Goal: Task Accomplishment & Management: Manage account settings

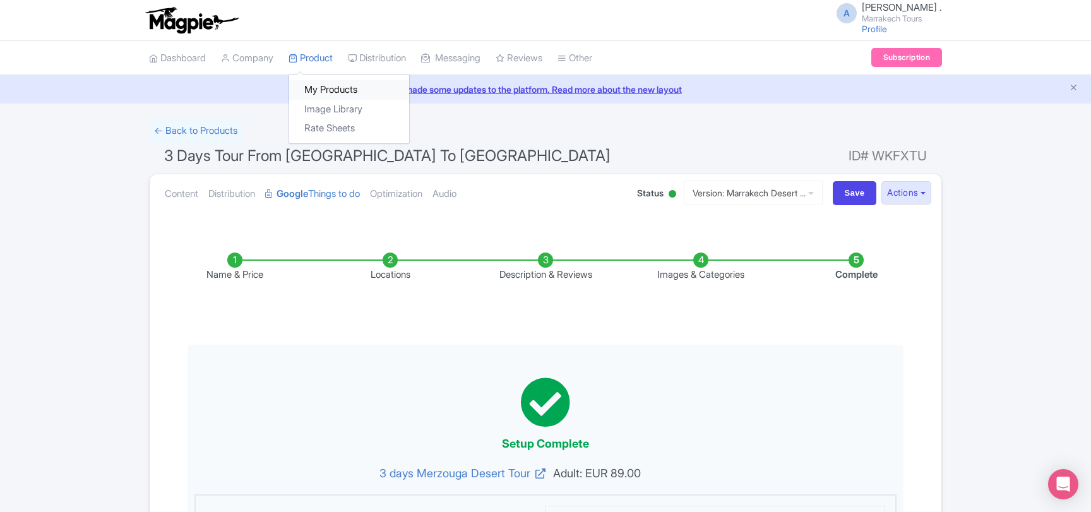
click at [321, 88] on link "My Products" at bounding box center [349, 90] width 120 height 20
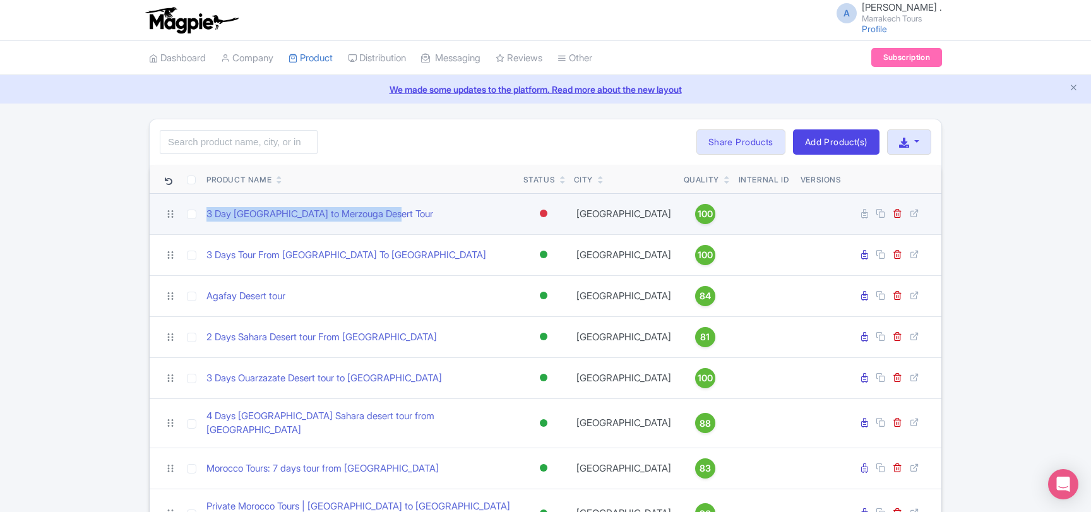
drag, startPoint x: 404, startPoint y: 215, endPoint x: 204, endPoint y: 216, distance: 200.1
click at [204, 216] on td "3 Day [GEOGRAPHIC_DATA] to Merzouga Desert Tour" at bounding box center [359, 213] width 317 height 41
copy link "3 Day [GEOGRAPHIC_DATA] to Merzouga Desert Tour"
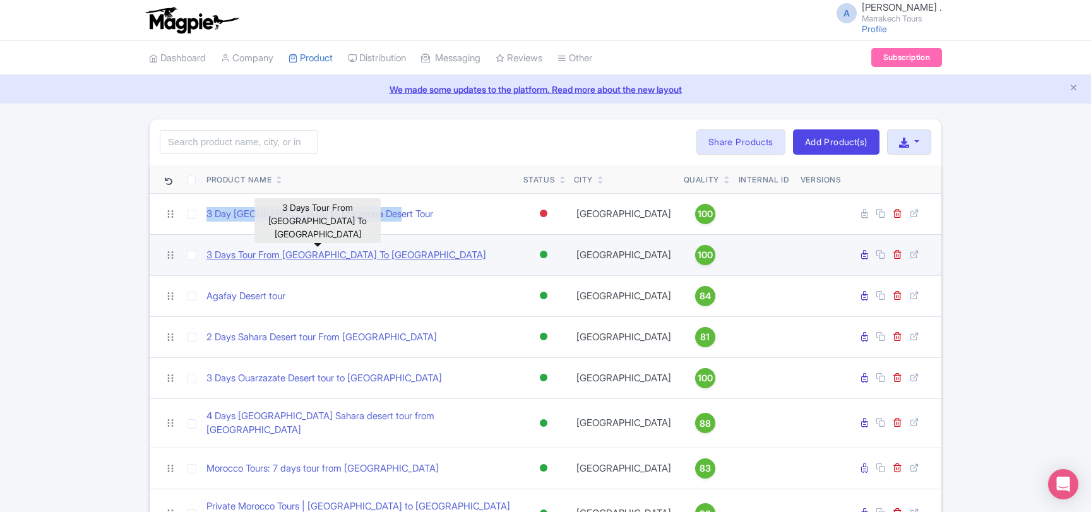
click at [319, 256] on link "3 Days Tour From Marrakech To Merzouga Desert" at bounding box center [346, 255] width 280 height 15
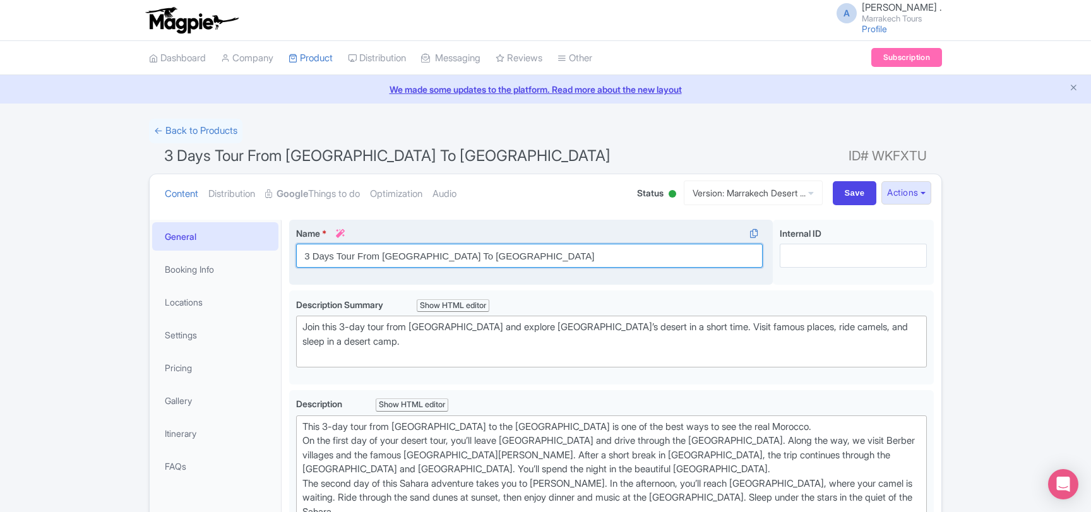
click at [376, 258] on input "3 Days Tour From [GEOGRAPHIC_DATA] To [GEOGRAPHIC_DATA]" at bounding box center [529, 256] width 466 height 24
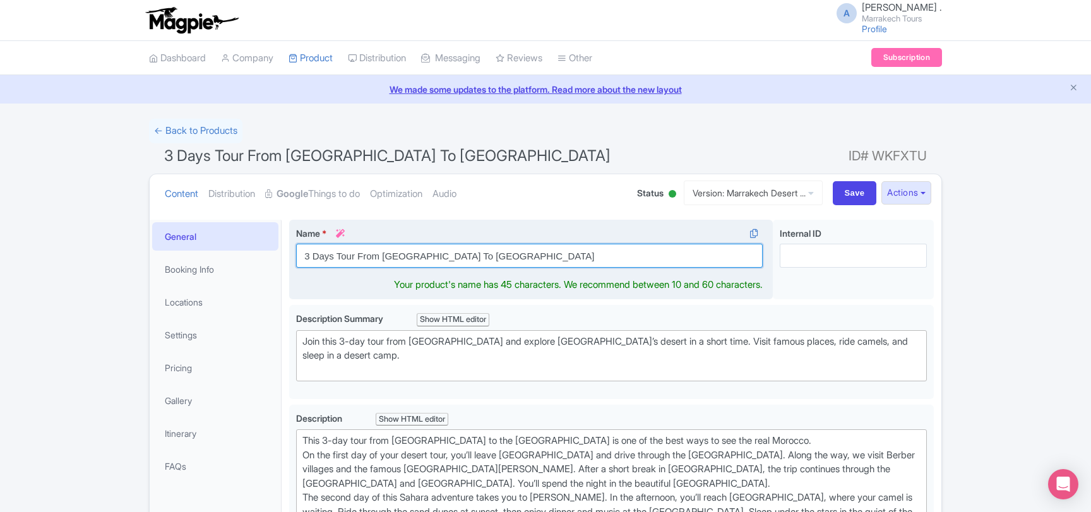
click at [376, 258] on input "3 Days Tour From Marrakech To Merzouga Desert" at bounding box center [529, 256] width 466 height 24
paste input "Marrakech to Merzouga Desert Tour"
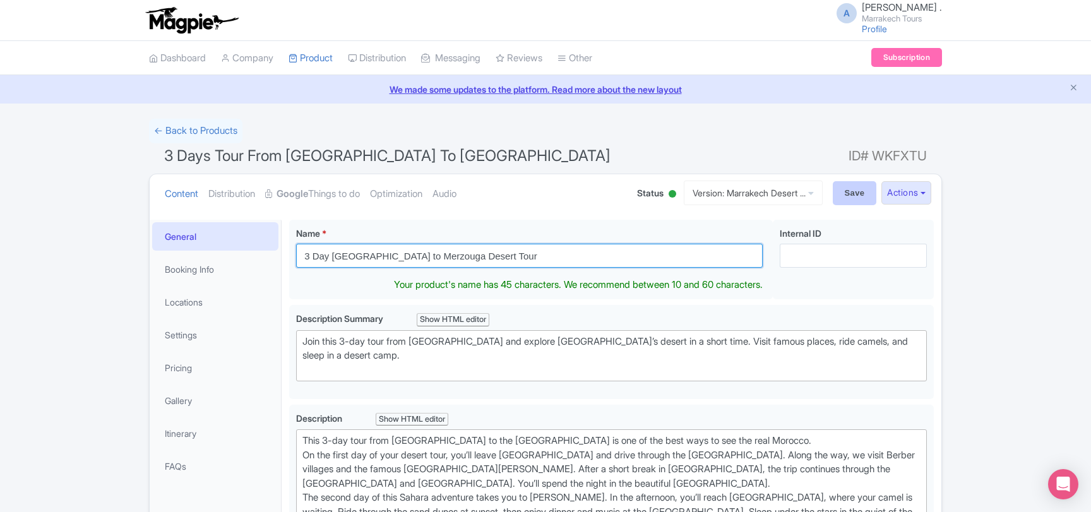
type input "3 Day [GEOGRAPHIC_DATA] to Merzouga Desert Tour"
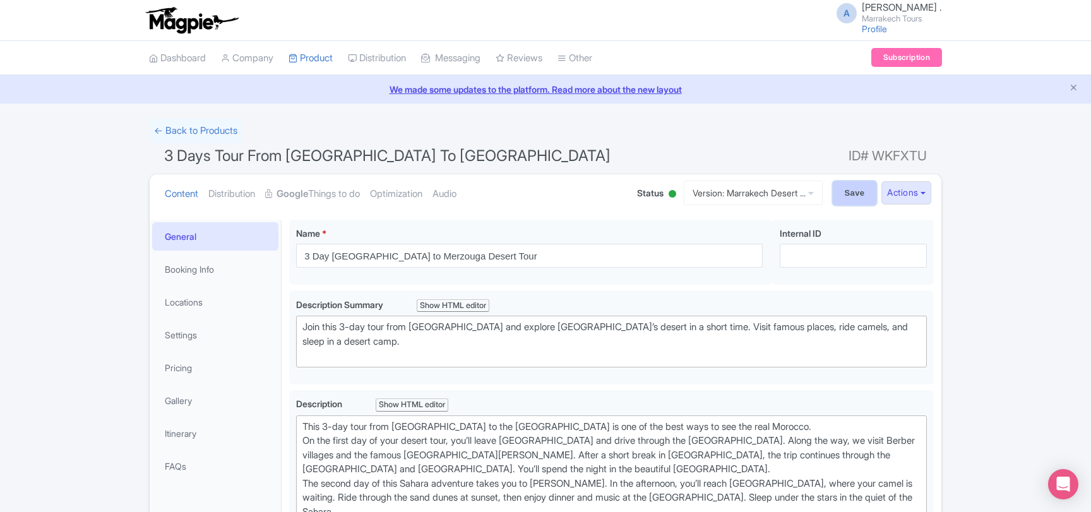
click at [846, 194] on input "Save" at bounding box center [855, 193] width 44 height 24
type input "Saving..."
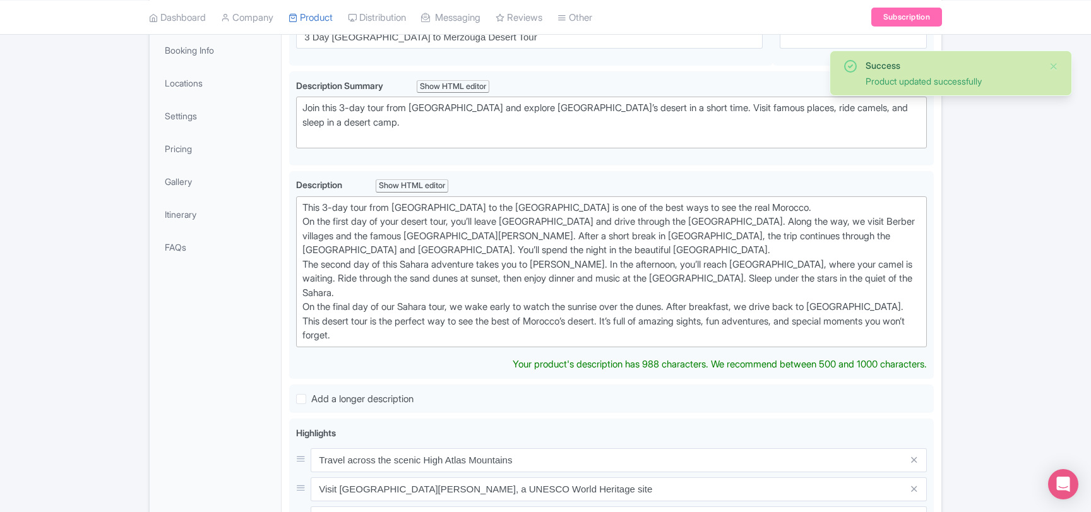
scroll to position [15, 0]
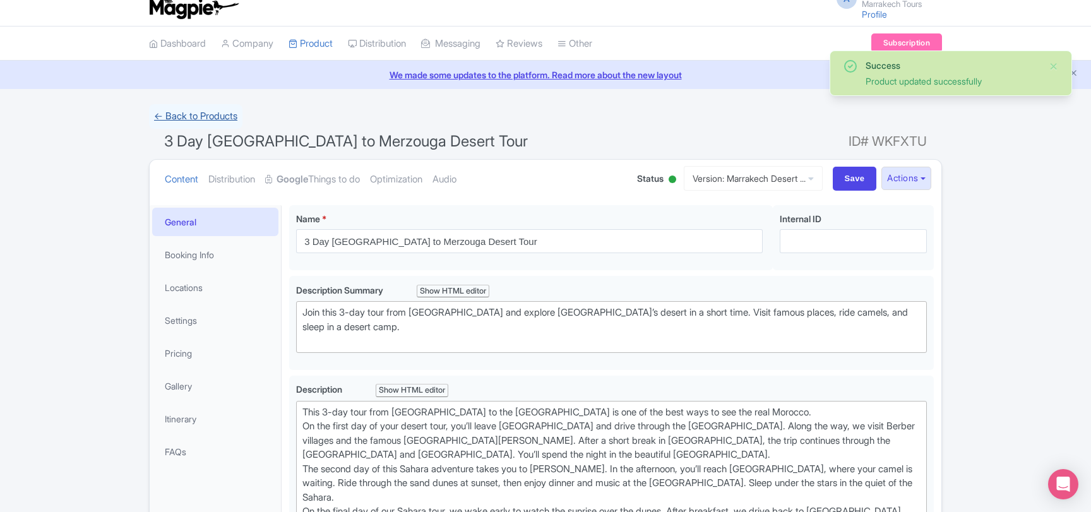
click at [191, 120] on link "← Back to Products" at bounding box center [195, 116] width 93 height 25
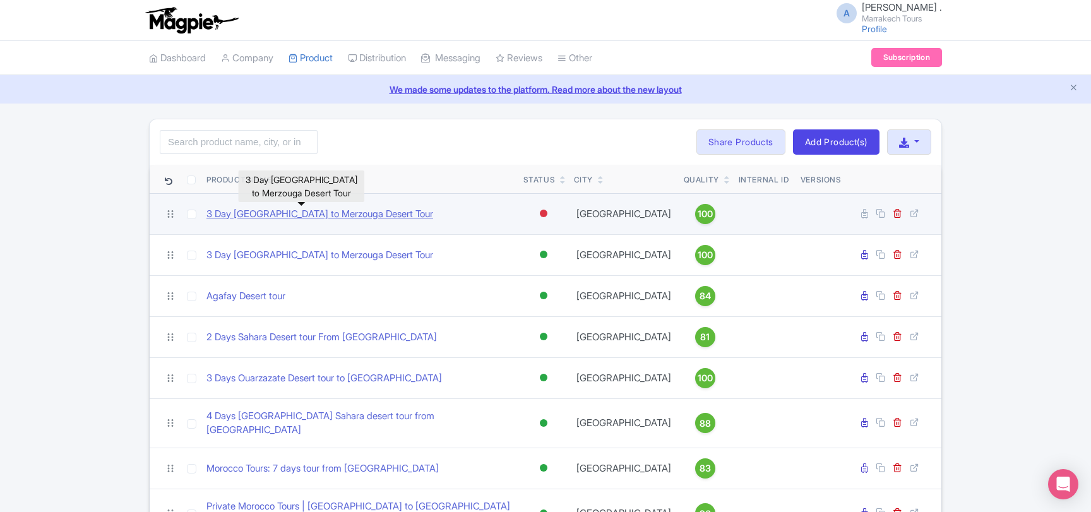
click at [333, 213] on link "3 Day [GEOGRAPHIC_DATA] to Merzouga Desert Tour" at bounding box center [319, 214] width 227 height 15
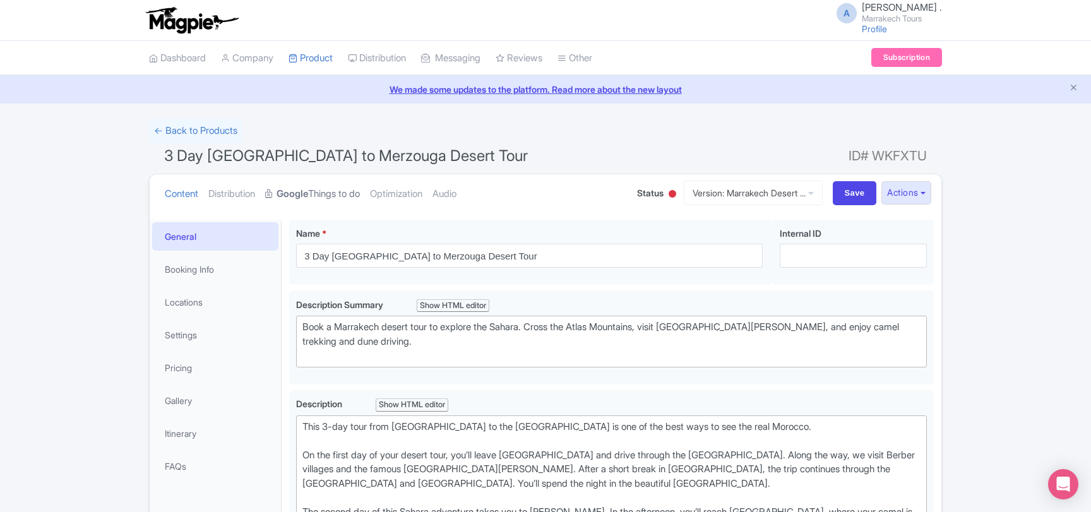
click at [336, 197] on link "Google Things to do" at bounding box center [312, 194] width 95 height 40
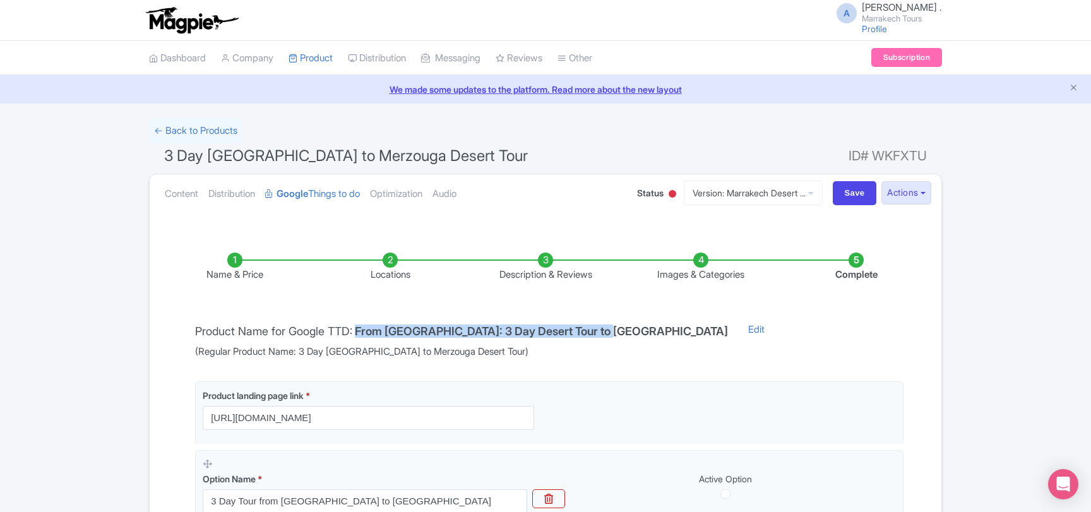
drag, startPoint x: 627, startPoint y: 331, endPoint x: 362, endPoint y: 329, distance: 265.1
click at [362, 329] on div "Product Name for Google TTD: From Marrakech: 3 Day Desert Tour to Merzouga (Reg…" at bounding box center [461, 341] width 548 height 37
copy h4 "From [GEOGRAPHIC_DATA]: 3 Day Desert Tour to [GEOGRAPHIC_DATA]"
click at [324, 83] on link "My Products" at bounding box center [349, 90] width 120 height 20
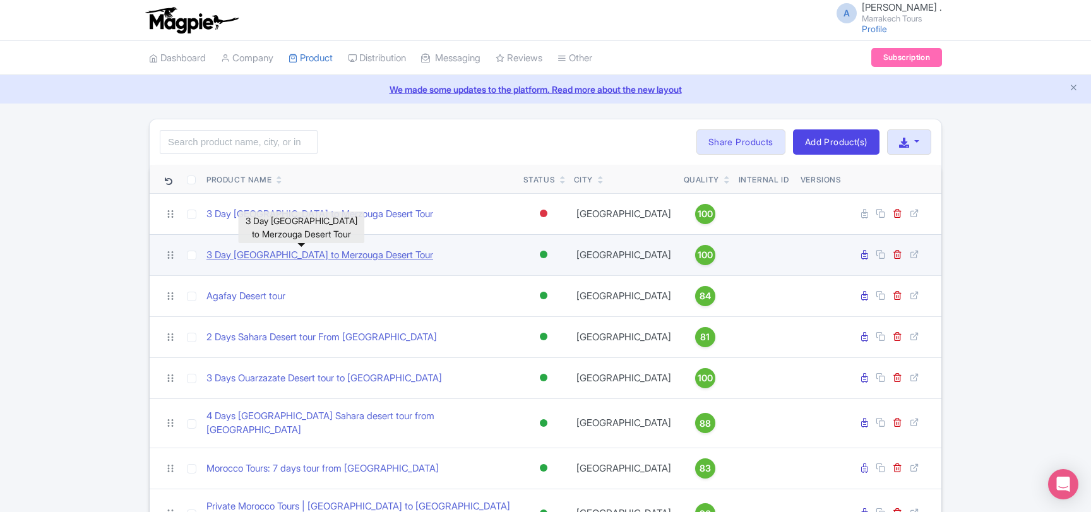
click at [355, 259] on link "3 Day [GEOGRAPHIC_DATA] to Merzouga Desert Tour" at bounding box center [319, 255] width 227 height 15
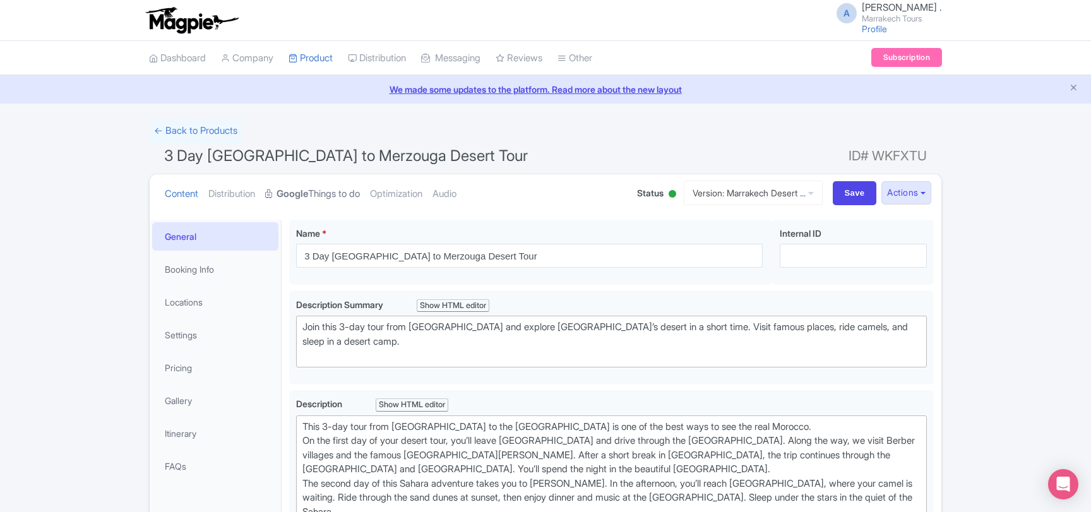
click at [331, 199] on link "Google Things to do" at bounding box center [312, 194] width 95 height 40
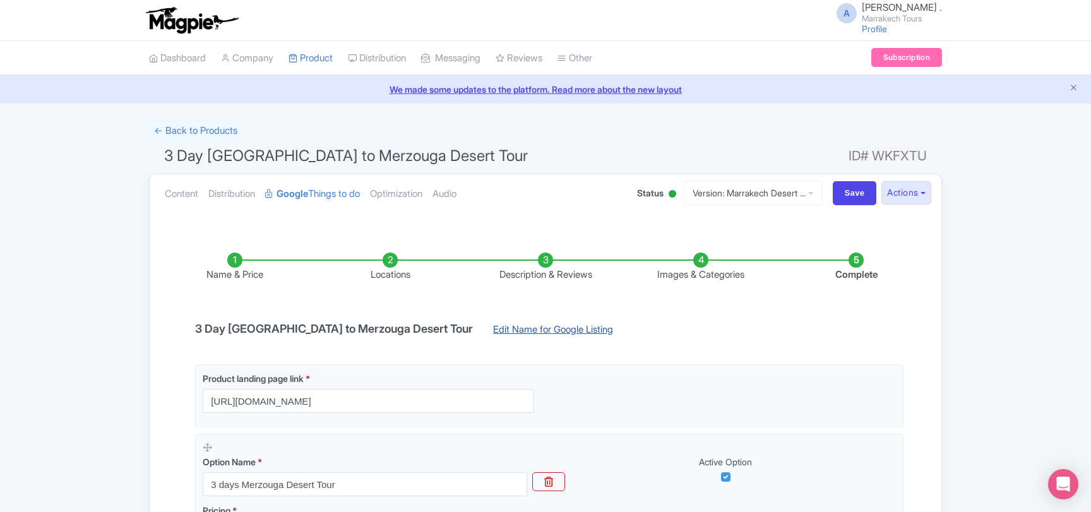
click at [480, 329] on link "Edit Name for Google Listing" at bounding box center [552, 333] width 145 height 20
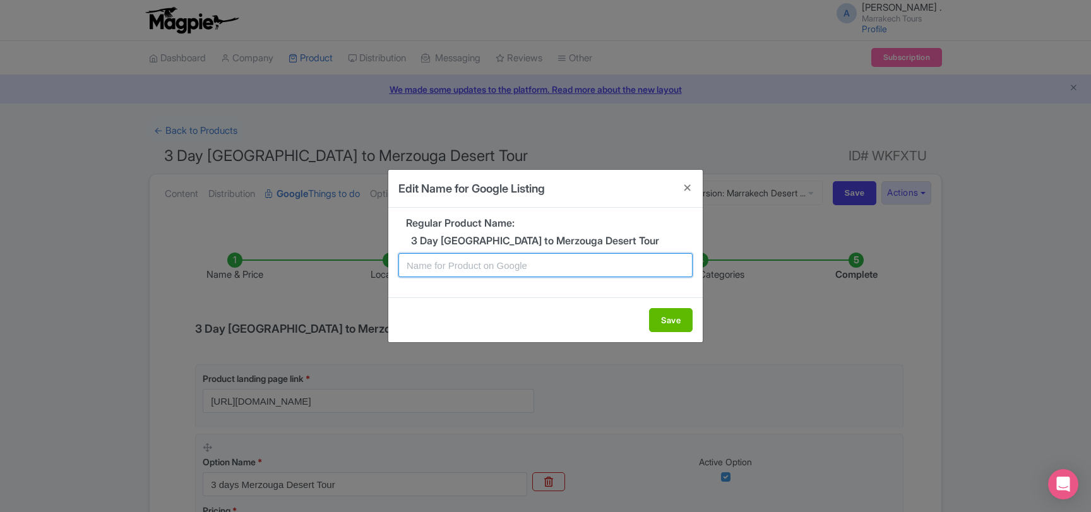
paste input "From [GEOGRAPHIC_DATA]: 3 Day Desert Tour to [GEOGRAPHIC_DATA]"
type input "From [GEOGRAPHIC_DATA]: 3 Day Desert Tour to [GEOGRAPHIC_DATA]"
click at [463, 297] on div "Regular Product Name: 3 Day Marrakech to Merzouga Desert Tour From Marrakech: 3…" at bounding box center [545, 253] width 314 height 90
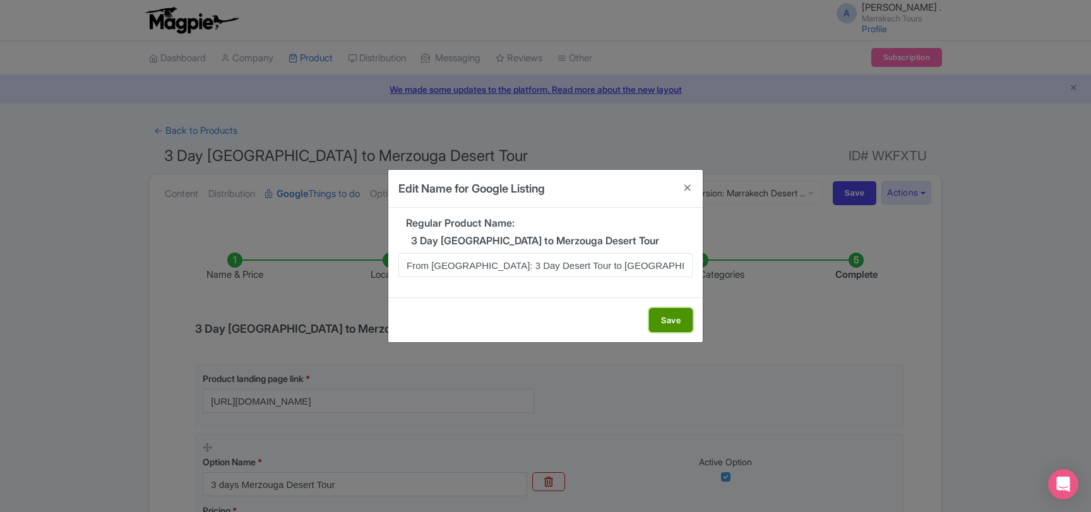
click at [658, 317] on button "Save" at bounding box center [671, 320] width 44 height 24
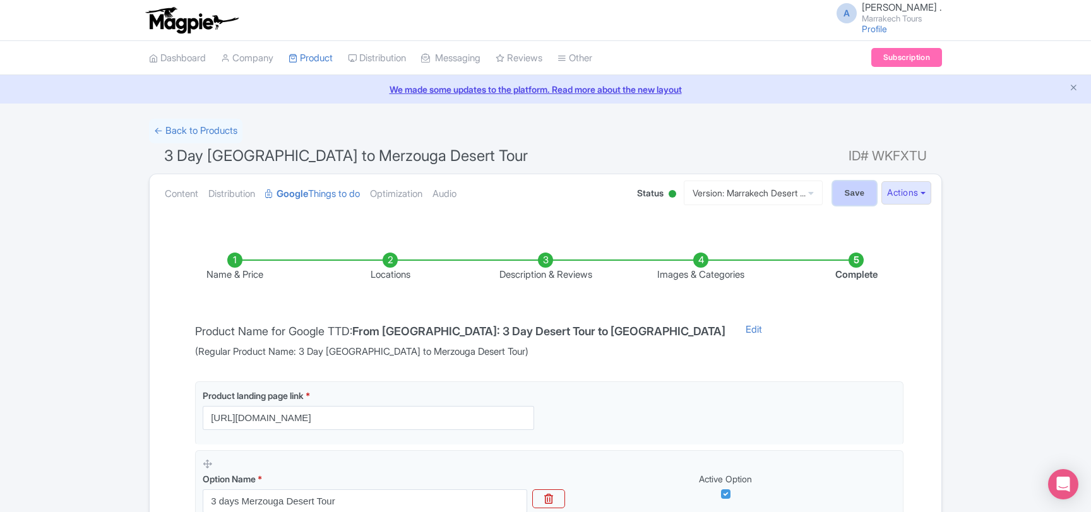
click at [853, 192] on input "Save" at bounding box center [855, 193] width 44 height 24
type input "Saving..."
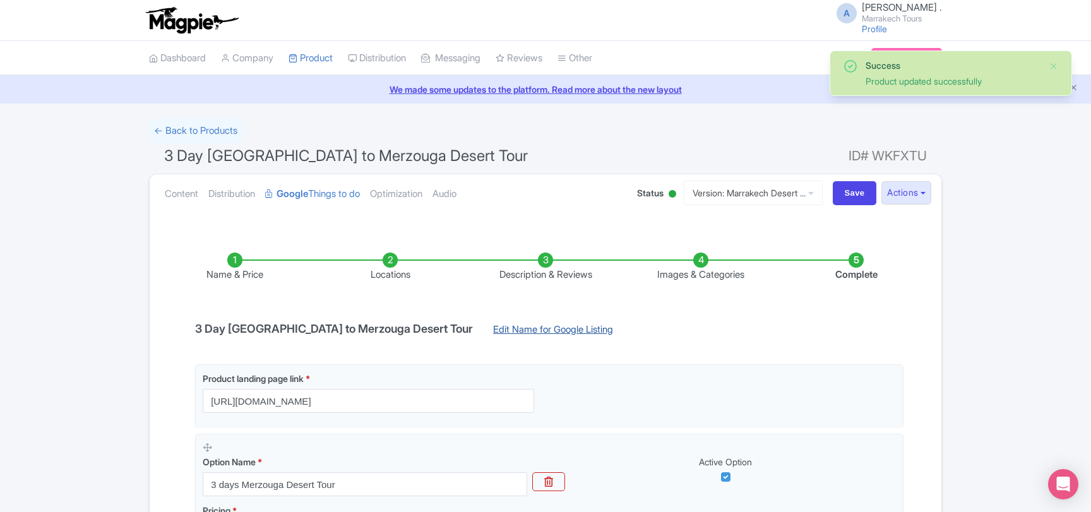
click at [519, 328] on link "Edit Name for Google Listing" at bounding box center [552, 333] width 145 height 20
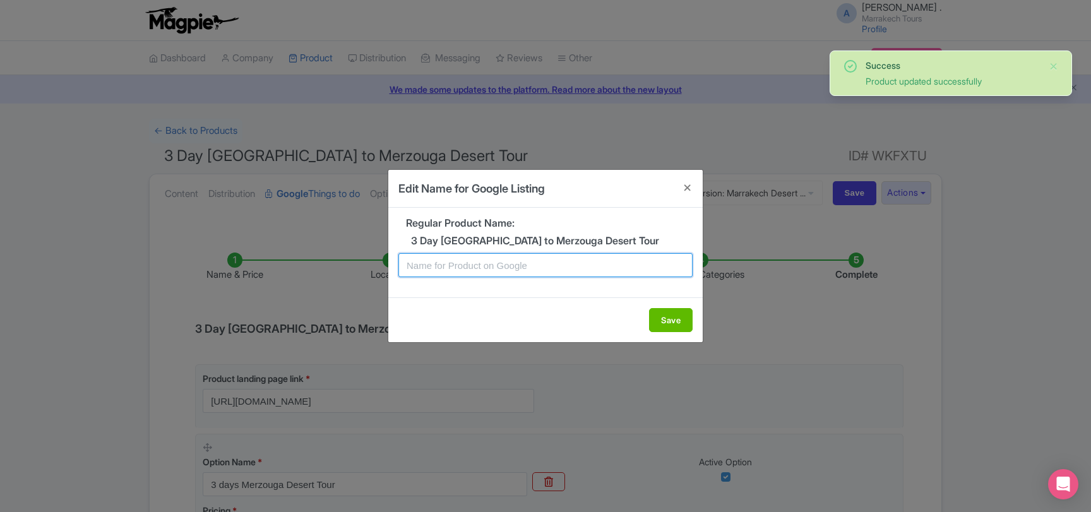
click at [490, 266] on input "text" at bounding box center [545, 265] width 294 height 24
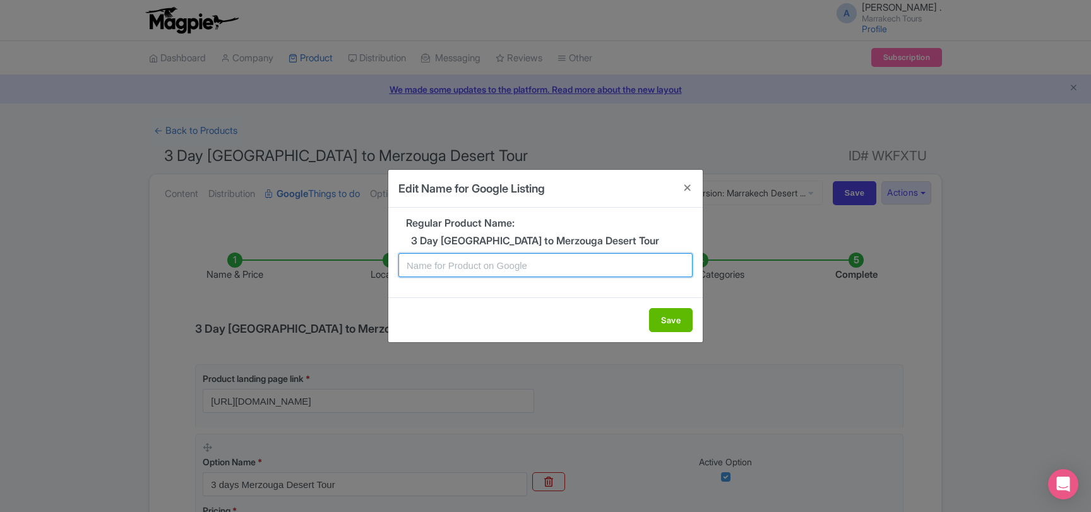
paste input "From [GEOGRAPHIC_DATA]: 3 Day Desert Tour to [GEOGRAPHIC_DATA]"
type input "From [GEOGRAPHIC_DATA]: 3 Day Desert Tour to [GEOGRAPHIC_DATA]"
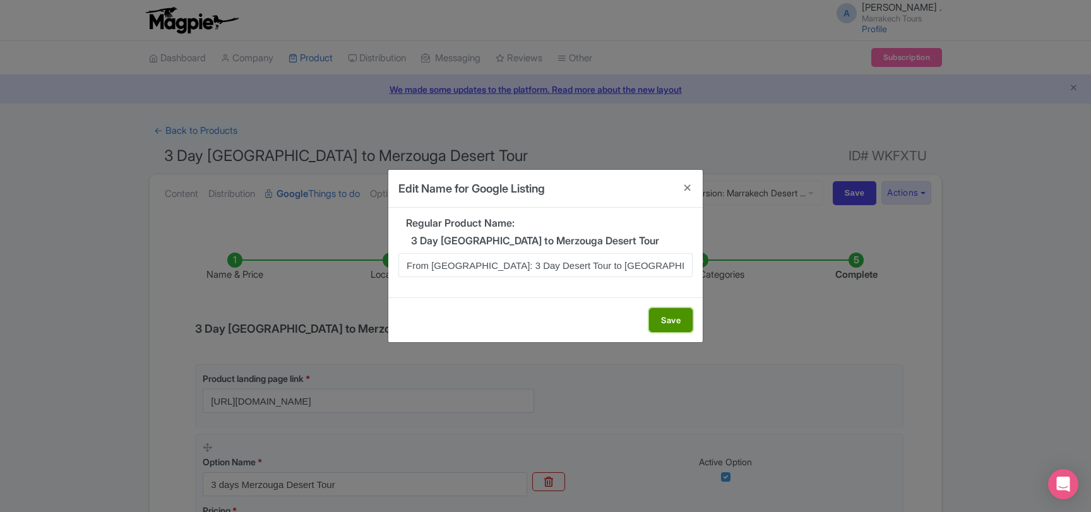
click at [663, 319] on button "Save" at bounding box center [671, 320] width 44 height 24
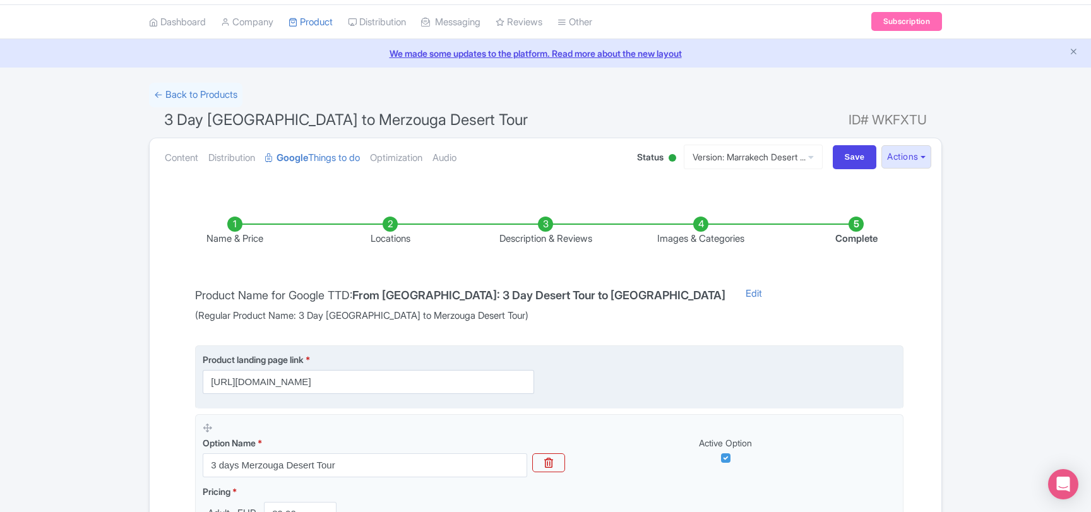
scroll to position [68, 0]
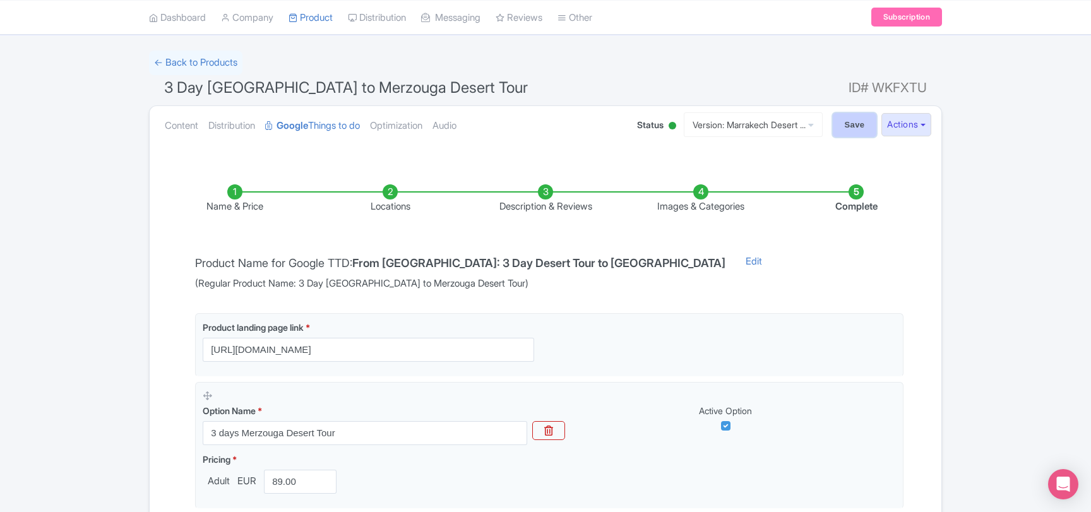
click at [853, 127] on input "Save" at bounding box center [855, 125] width 44 height 24
type input "Saving..."
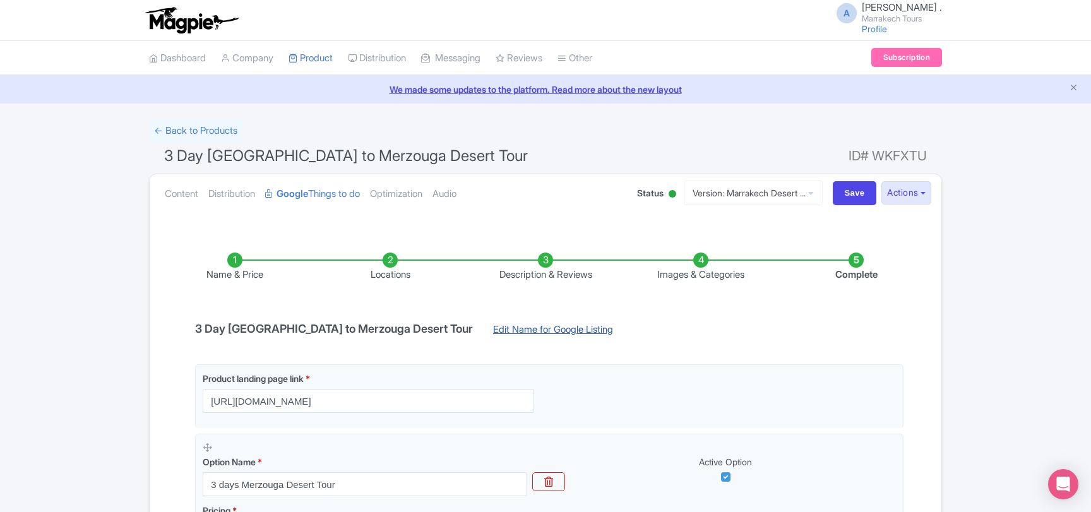
click at [480, 328] on link "Edit Name for Google Listing" at bounding box center [552, 333] width 145 height 20
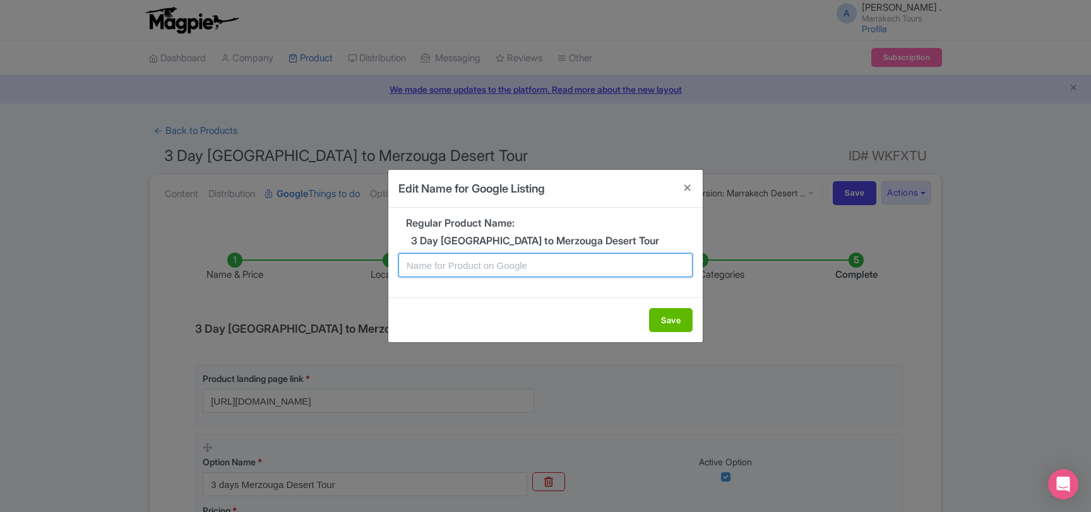
click at [449, 259] on input "text" at bounding box center [545, 265] width 294 height 24
paste input "From Marrakech: 3 Day Desert Tour to Merzouga"
type input "From Marrakech: 3 Day Desert Tour to Merzouga"
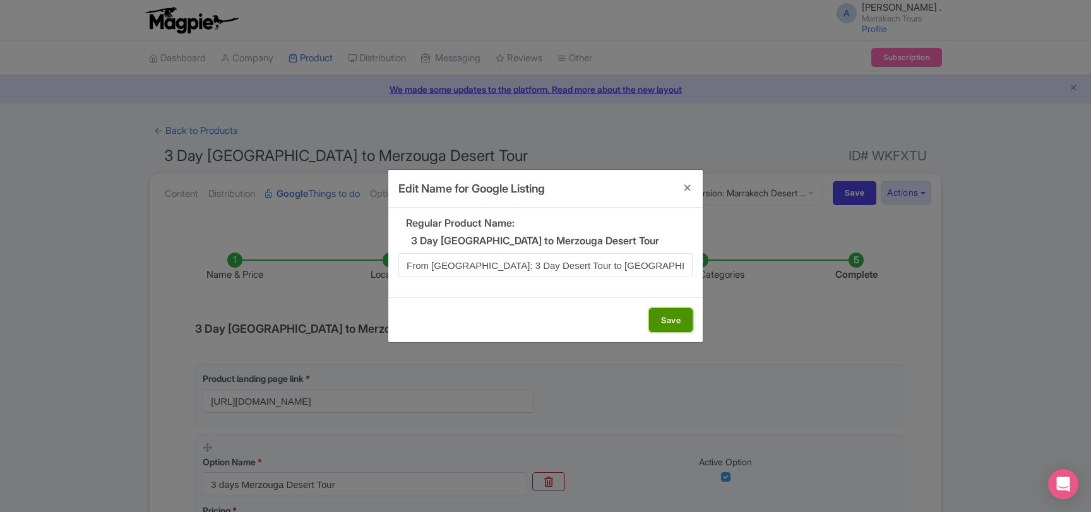
click at [673, 320] on button "Save" at bounding box center [671, 320] width 44 height 24
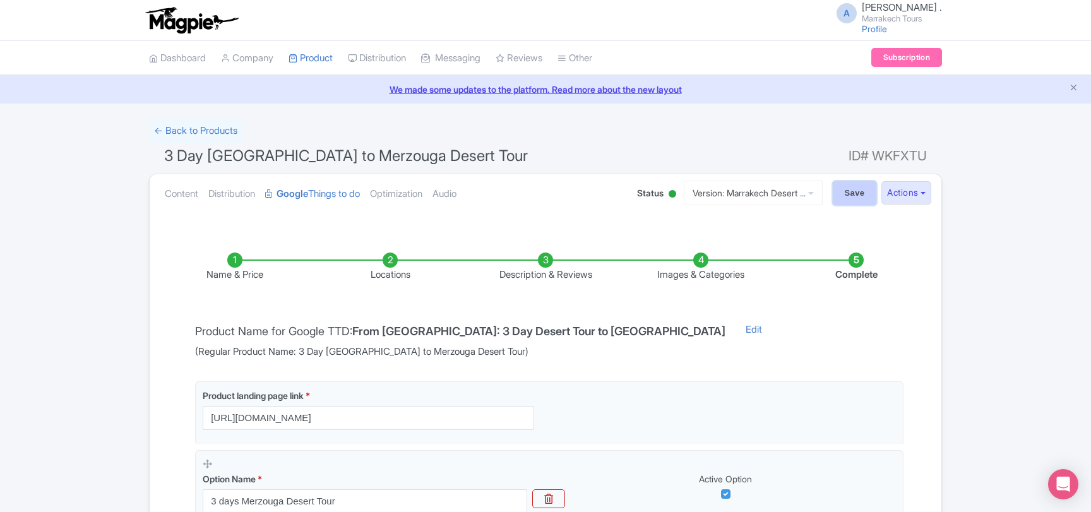
click at [838, 203] on input "Save" at bounding box center [855, 193] width 44 height 24
type input "Saving..."
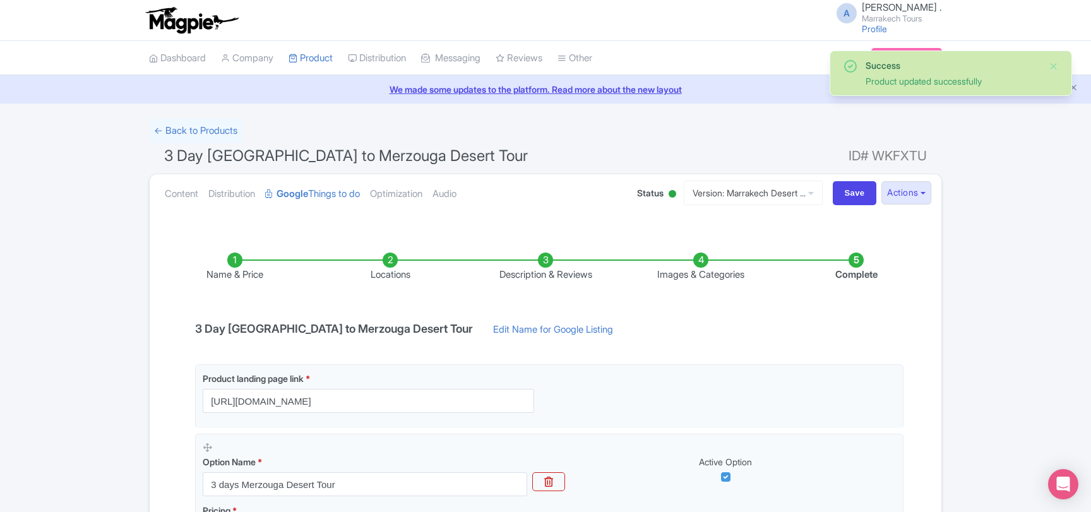
scroll to position [222, 0]
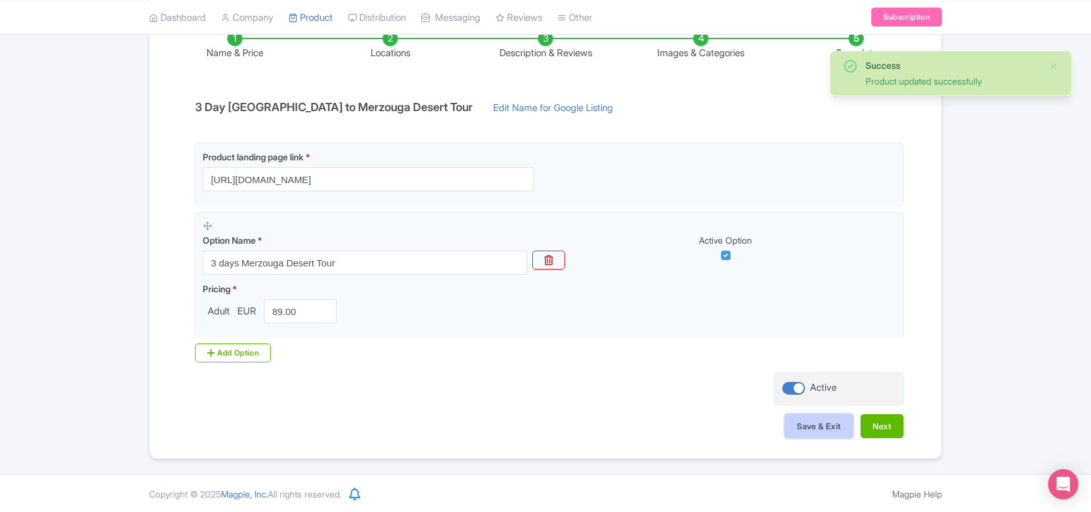
click at [808, 432] on button "Save & Exit" at bounding box center [819, 426] width 68 height 24
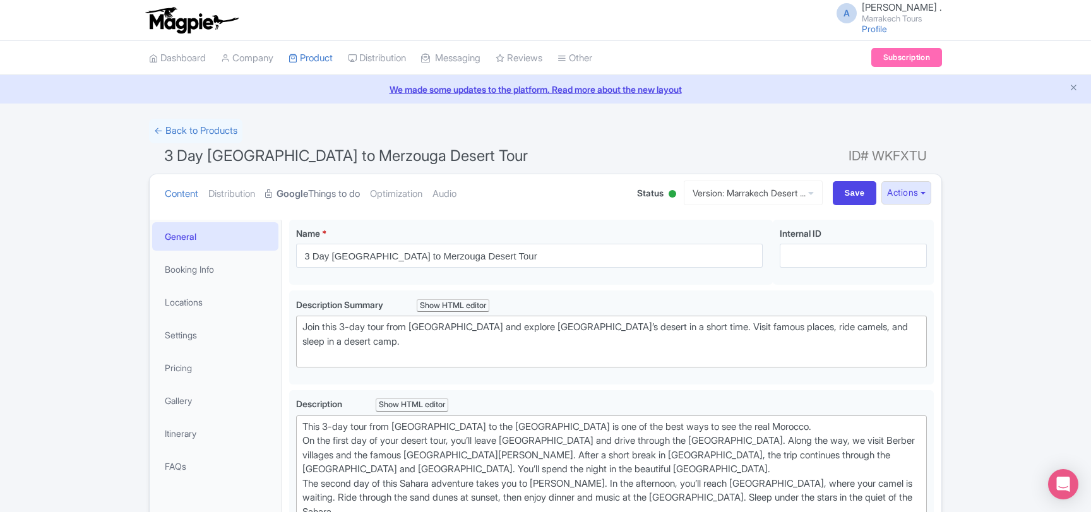
click at [308, 192] on strong "Google" at bounding box center [292, 194] width 32 height 15
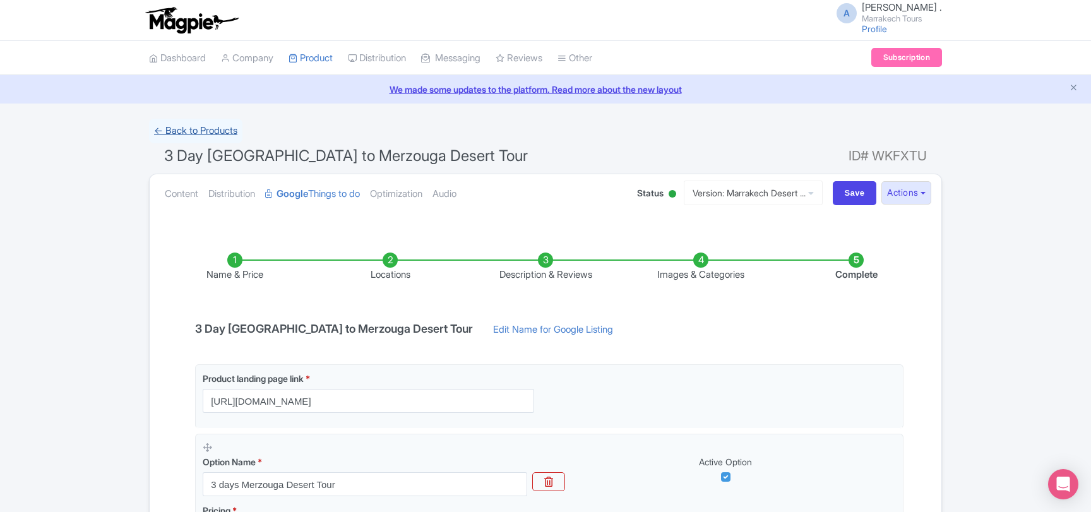
click at [213, 131] on link "← Back to Products" at bounding box center [195, 131] width 93 height 25
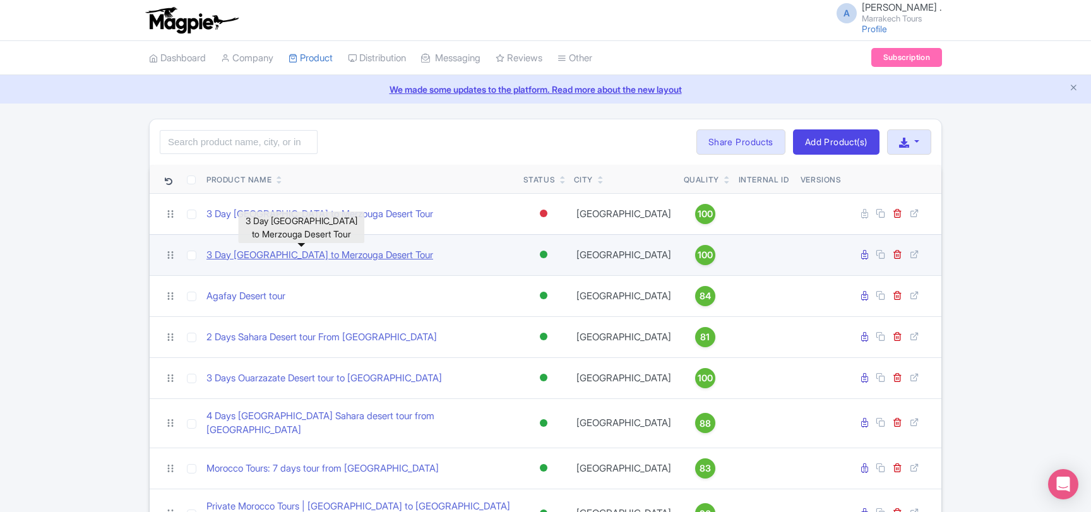
click at [378, 258] on link "3 Day [GEOGRAPHIC_DATA] to Merzouga Desert Tour" at bounding box center [319, 255] width 227 height 15
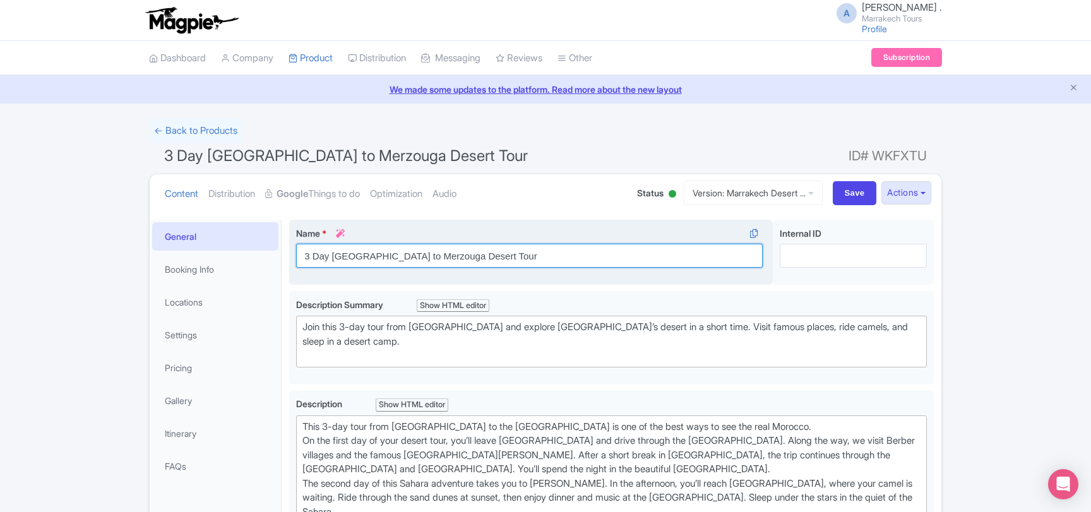
click at [373, 256] on input "3 Day [GEOGRAPHIC_DATA] to Merzouga Desert Tour" at bounding box center [529, 256] width 466 height 24
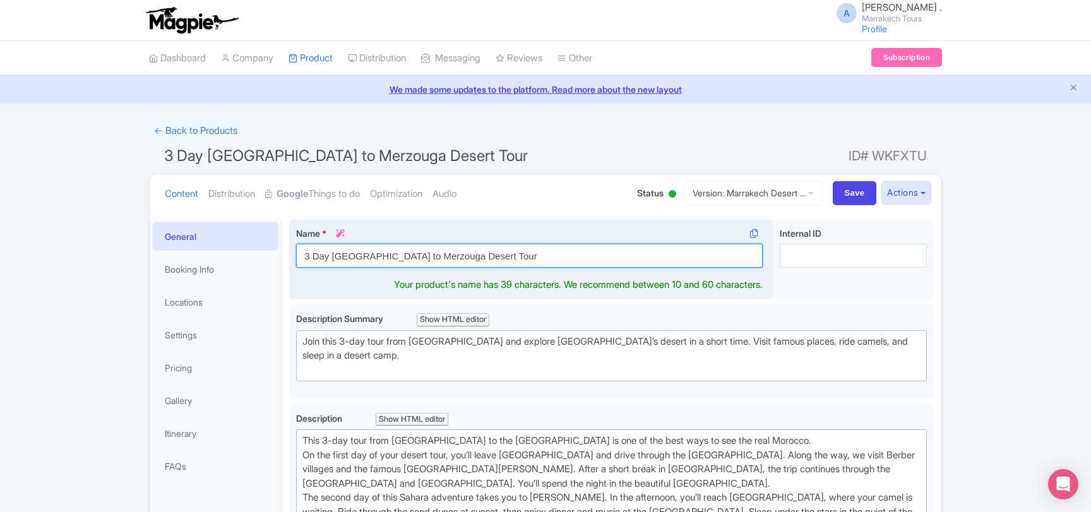
click at [373, 256] on input "3 Day [GEOGRAPHIC_DATA] to Merzouga Desert Tour" at bounding box center [529, 256] width 466 height 24
paste input "From [GEOGRAPHIC_DATA]: 3 Day Desert Tour to [GEOGRAPHIC_DATA]"
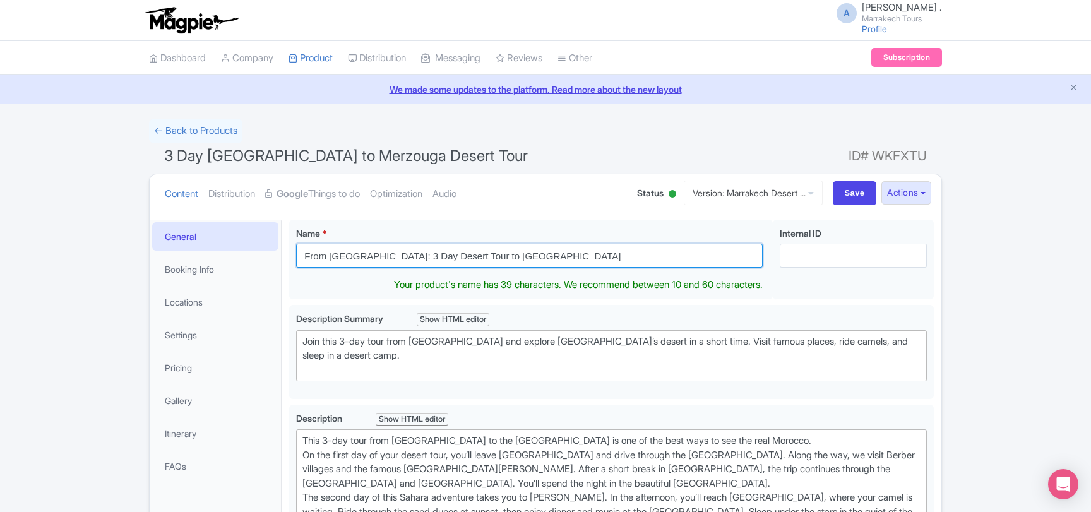
type input "From [GEOGRAPHIC_DATA]: 3 Day Desert Tour to [GEOGRAPHIC_DATA]"
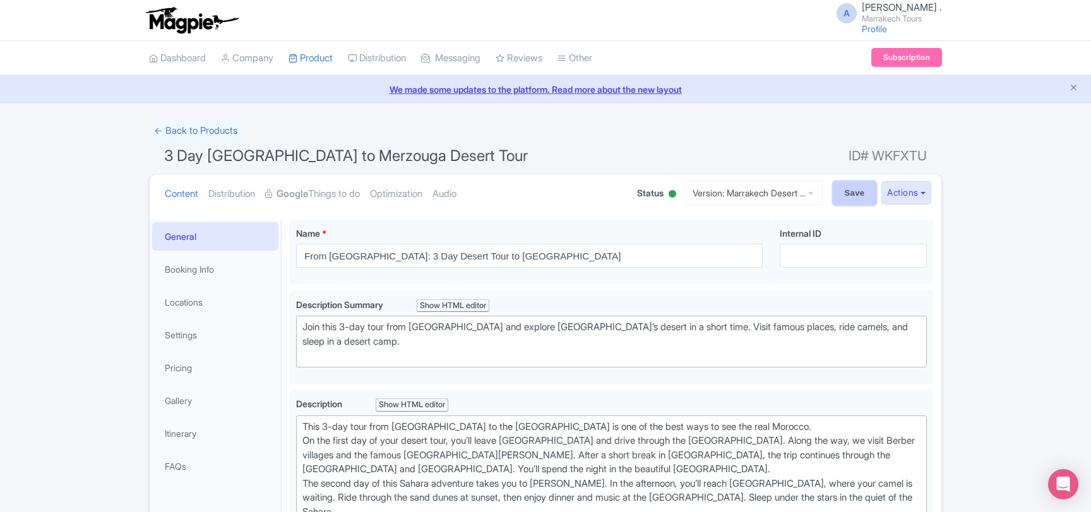
click at [833, 195] on input "Save" at bounding box center [855, 193] width 44 height 24
type input "Saving..."
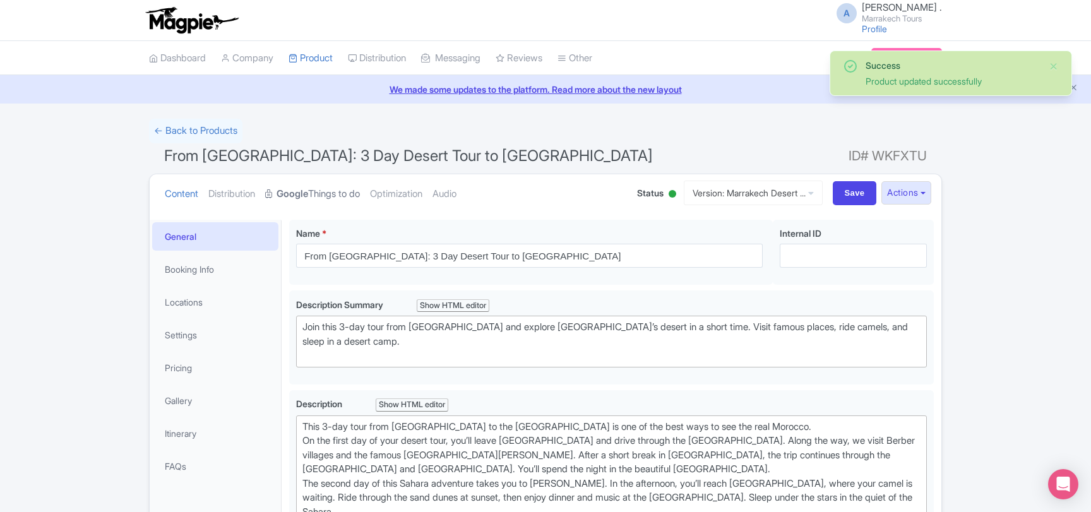
click at [321, 199] on link "Google Things to do" at bounding box center [312, 194] width 95 height 40
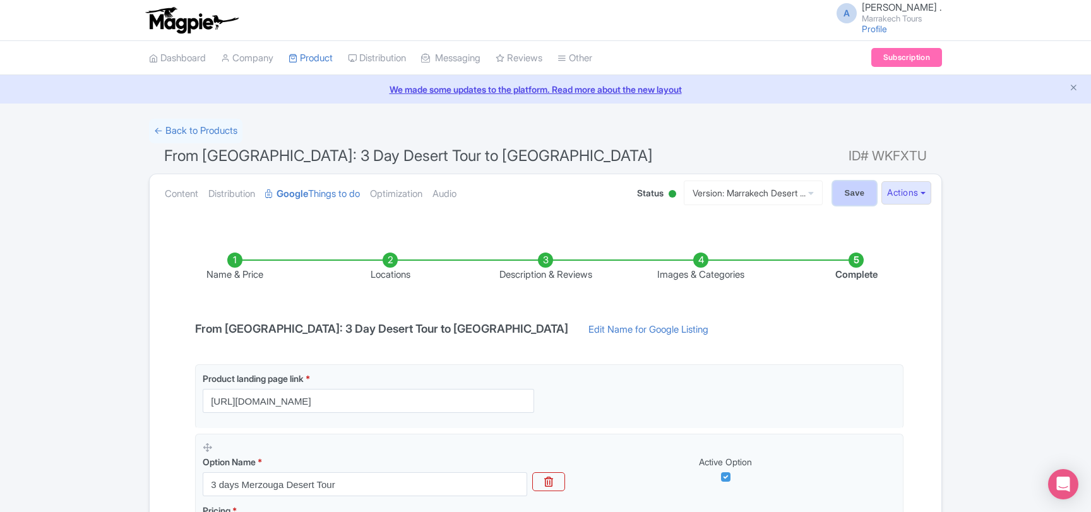
click at [846, 195] on input "Save" at bounding box center [855, 193] width 44 height 24
type input "Saving..."
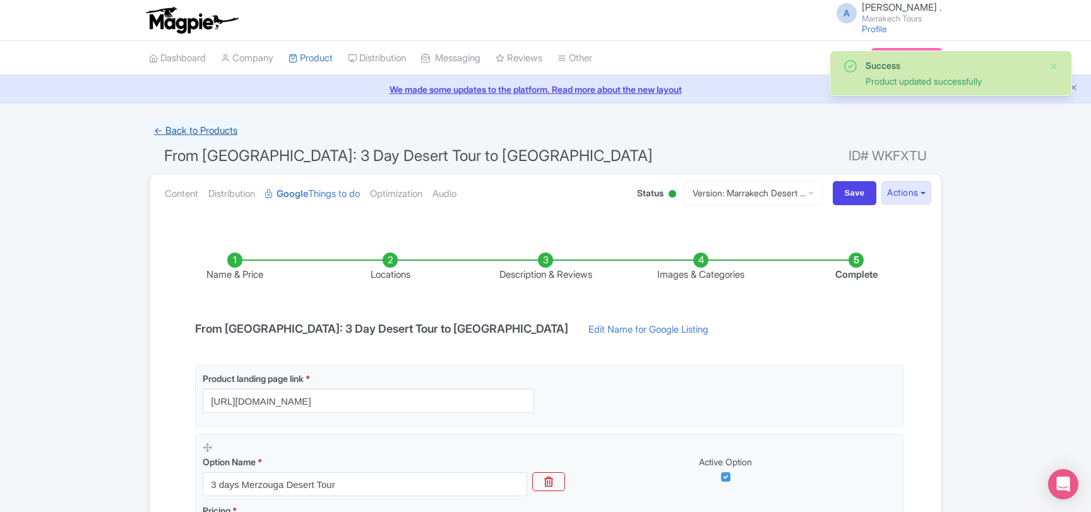
click at [210, 127] on link "← Back to Products" at bounding box center [195, 131] width 93 height 25
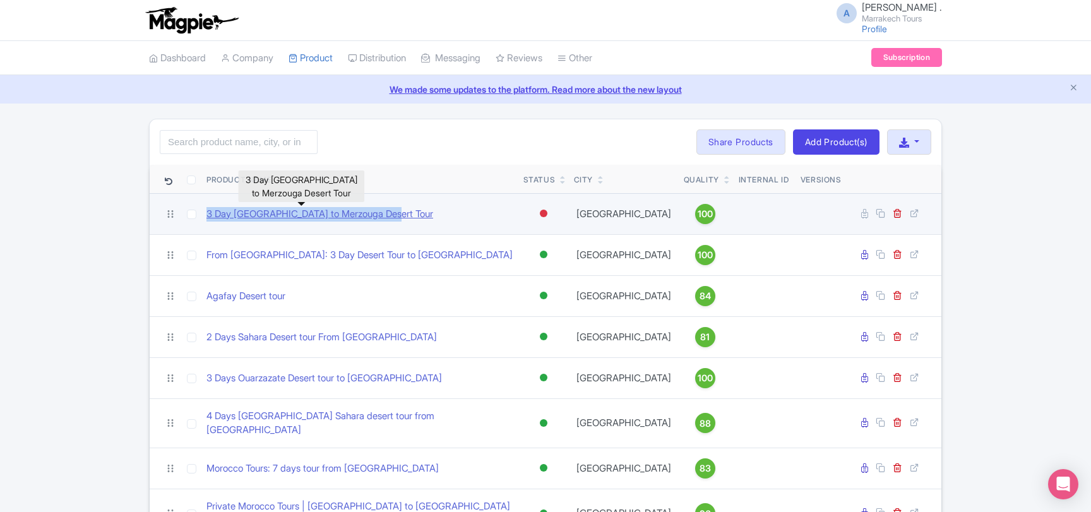
drag, startPoint x: 408, startPoint y: 214, endPoint x: 208, endPoint y: 216, distance: 200.7
click at [208, 216] on div "3 Day [GEOGRAPHIC_DATA] to Merzouga Desert Tour" at bounding box center [359, 214] width 307 height 15
copy link "3 Day [GEOGRAPHIC_DATA] to Merzouga Desert Tour"
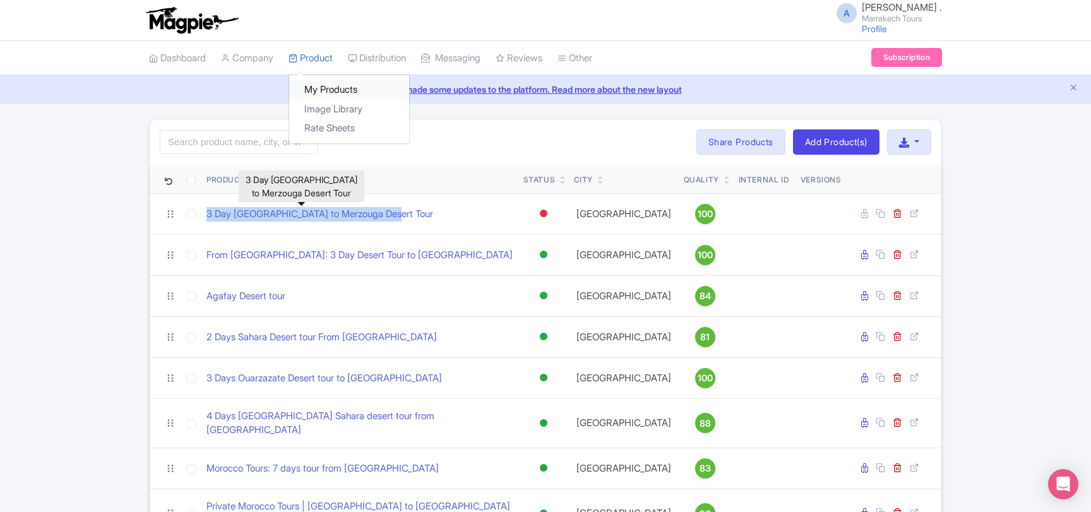
click at [316, 86] on link "My Products" at bounding box center [349, 90] width 120 height 20
